Goal: Information Seeking & Learning: Learn about a topic

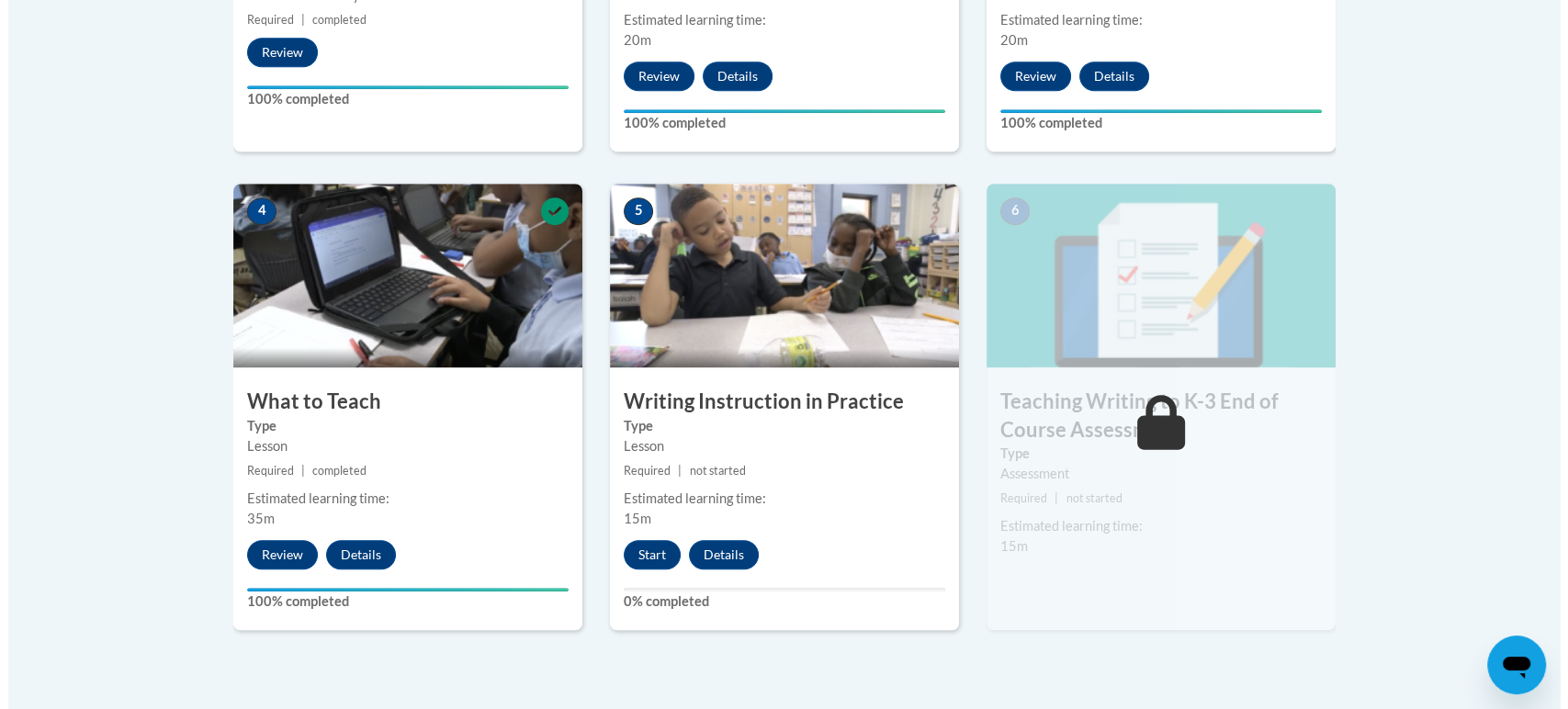
scroll to position [900, 0]
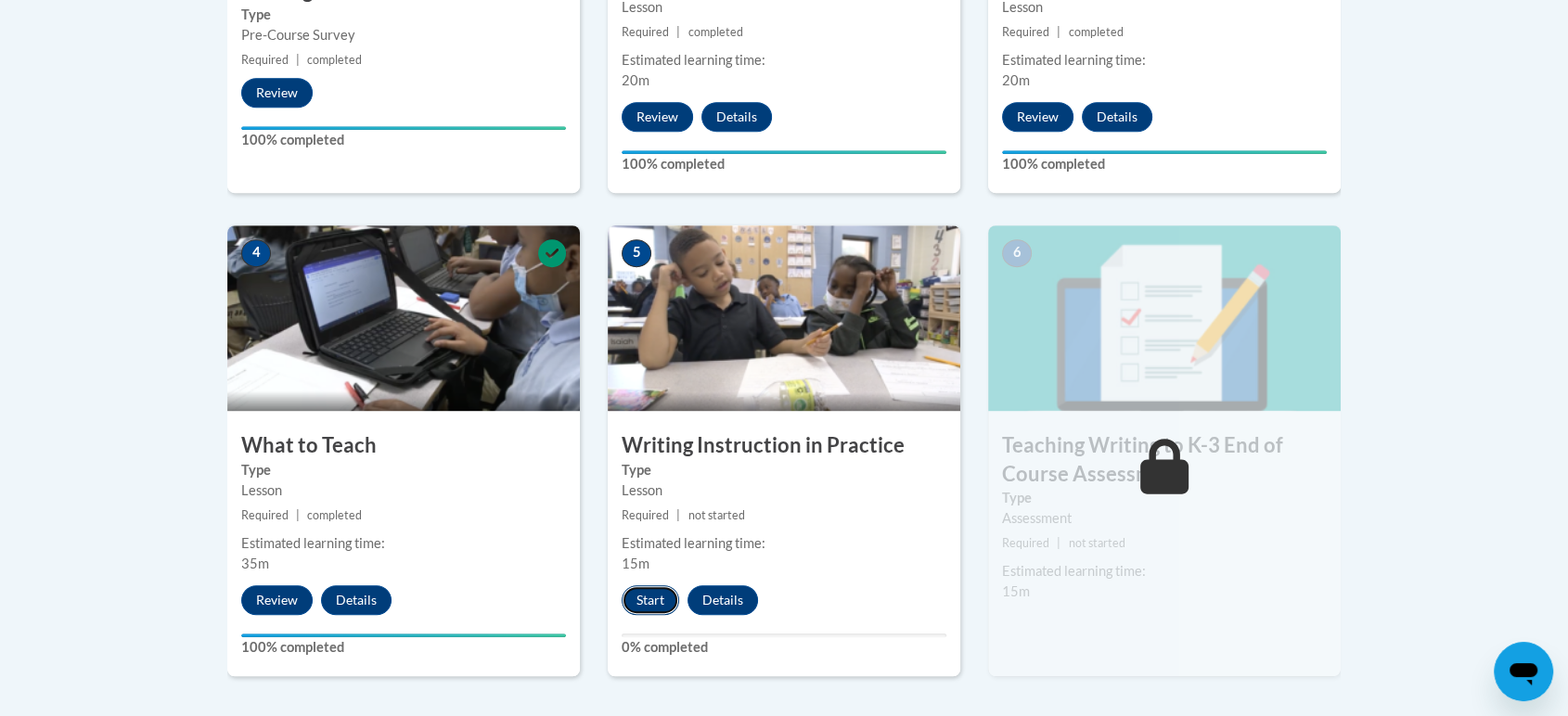
click at [638, 589] on button "Start" at bounding box center [650, 601] width 57 height 30
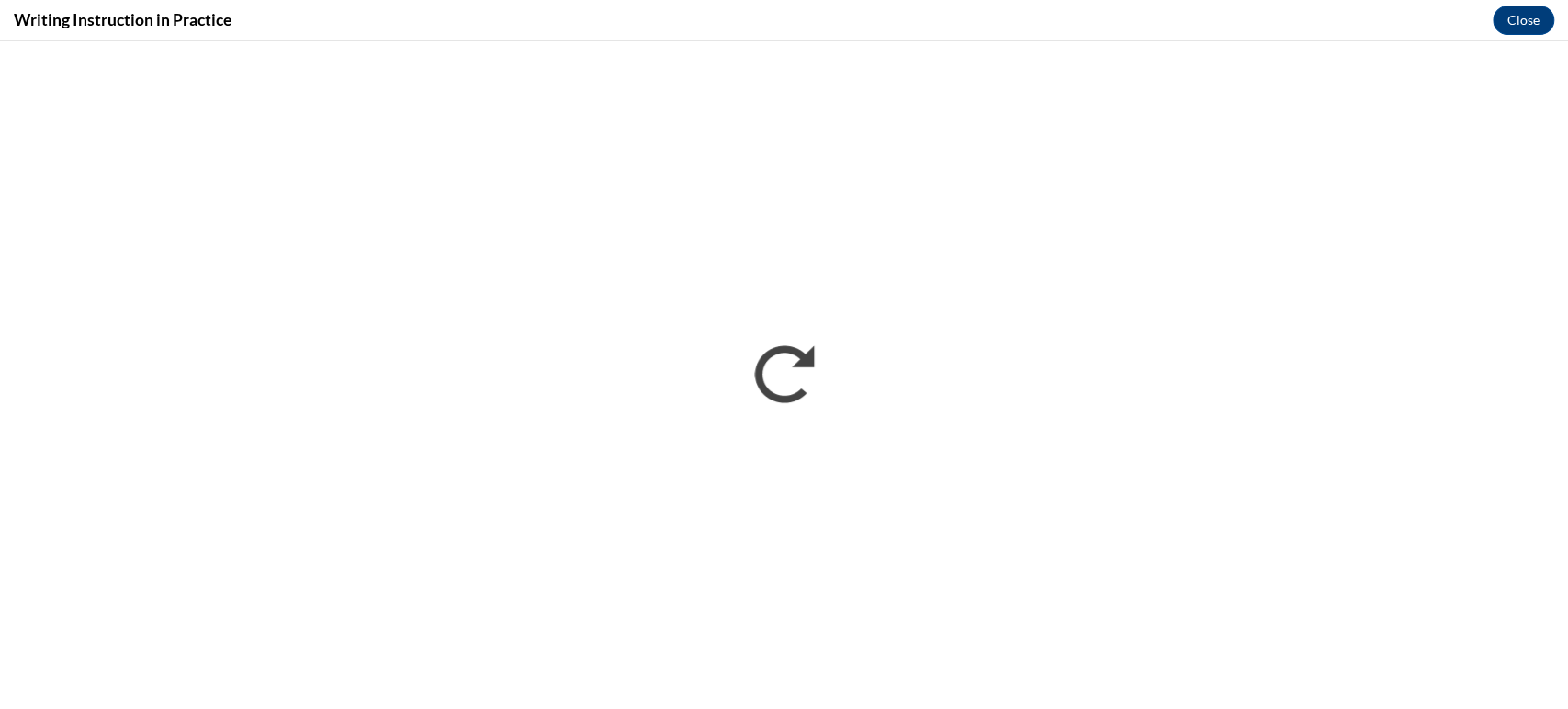
scroll to position [0, 0]
